Goal: Navigation & Orientation: Find specific page/section

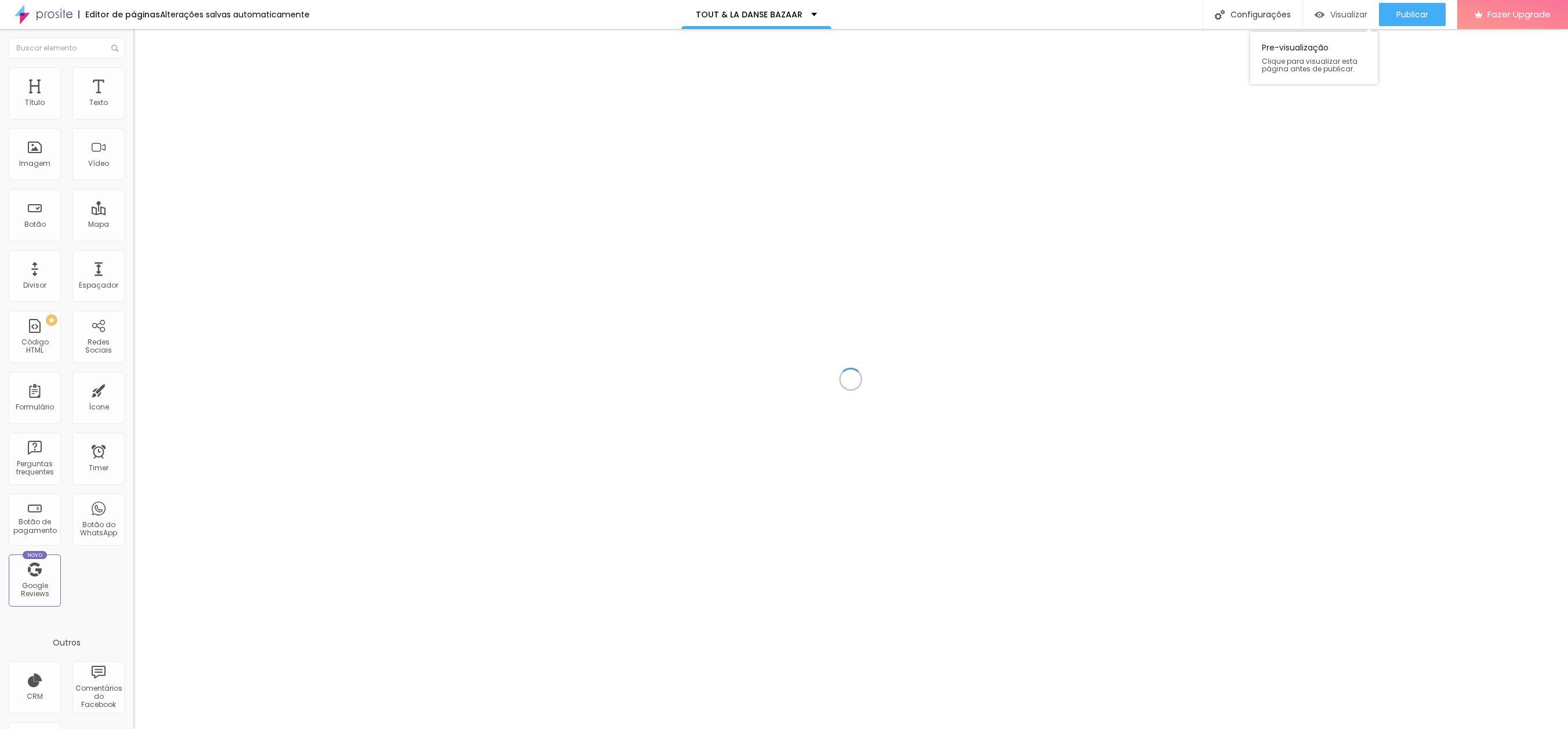
click at [1343, 12] on span "Visualizar" at bounding box center [1349, 14] width 37 height 9
